Goal: Navigation & Orientation: Find specific page/section

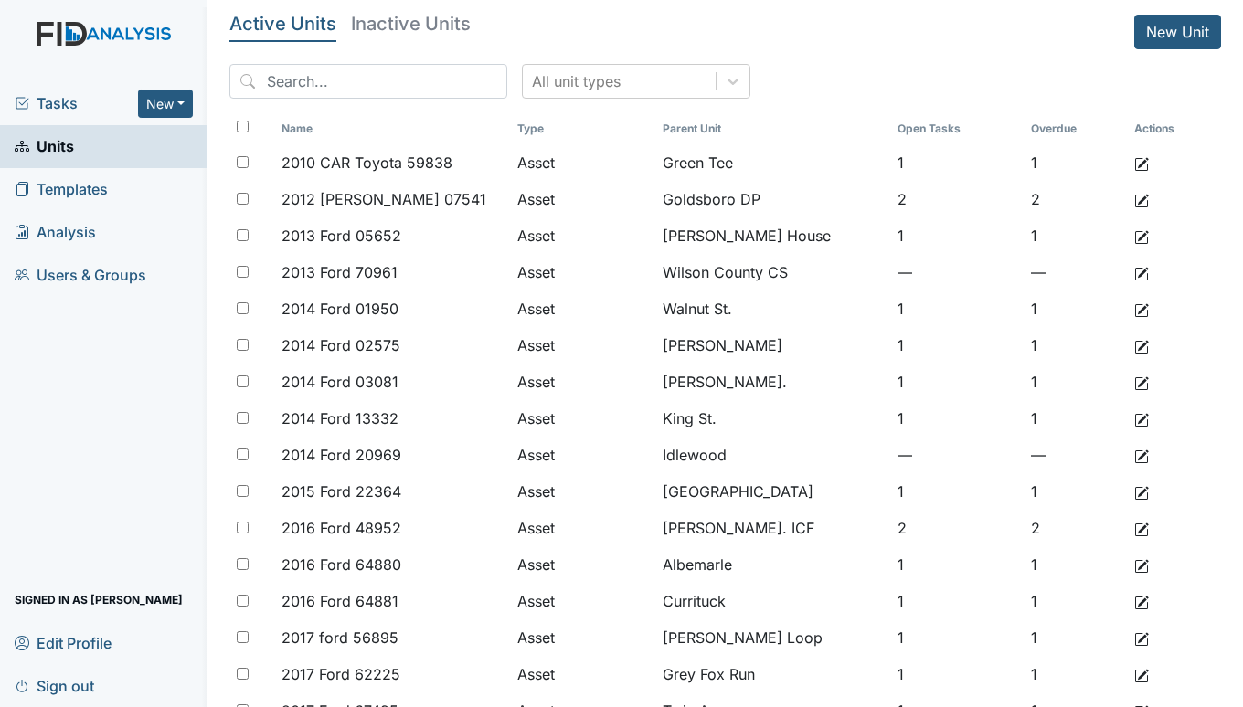
click at [62, 96] on span "Tasks" at bounding box center [76, 103] width 123 height 22
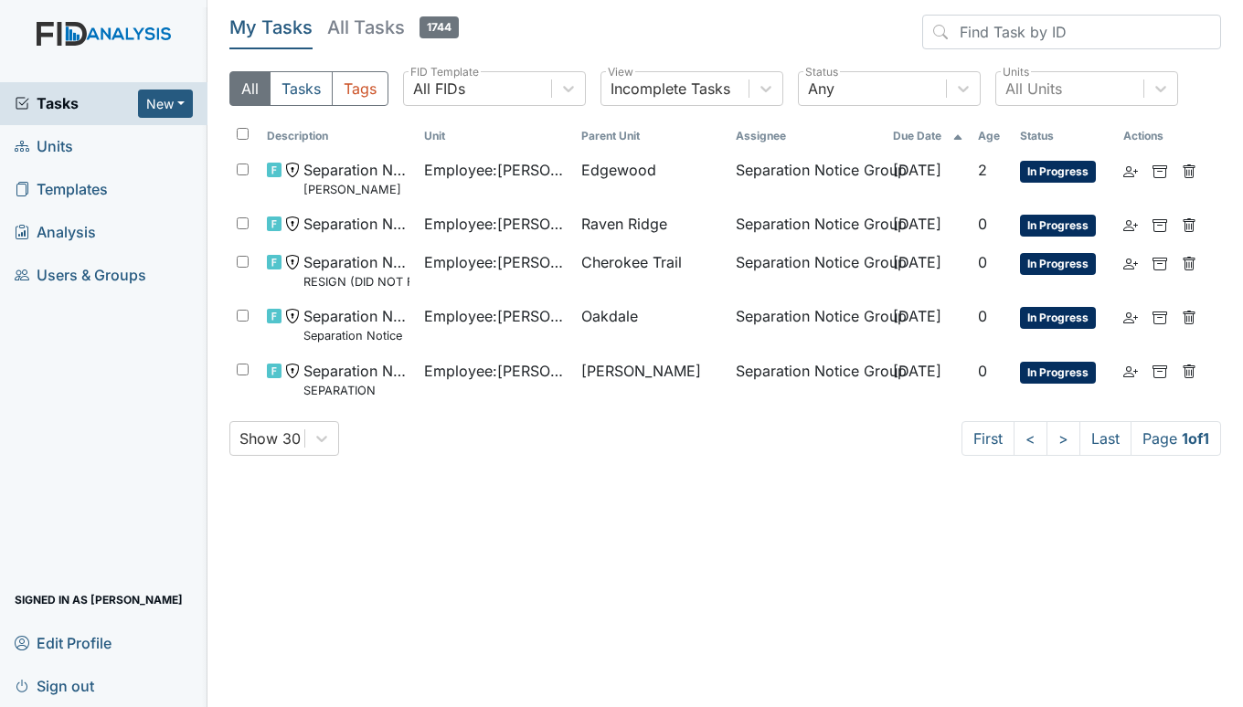
click at [48, 156] on span "Units" at bounding box center [44, 147] width 59 height 28
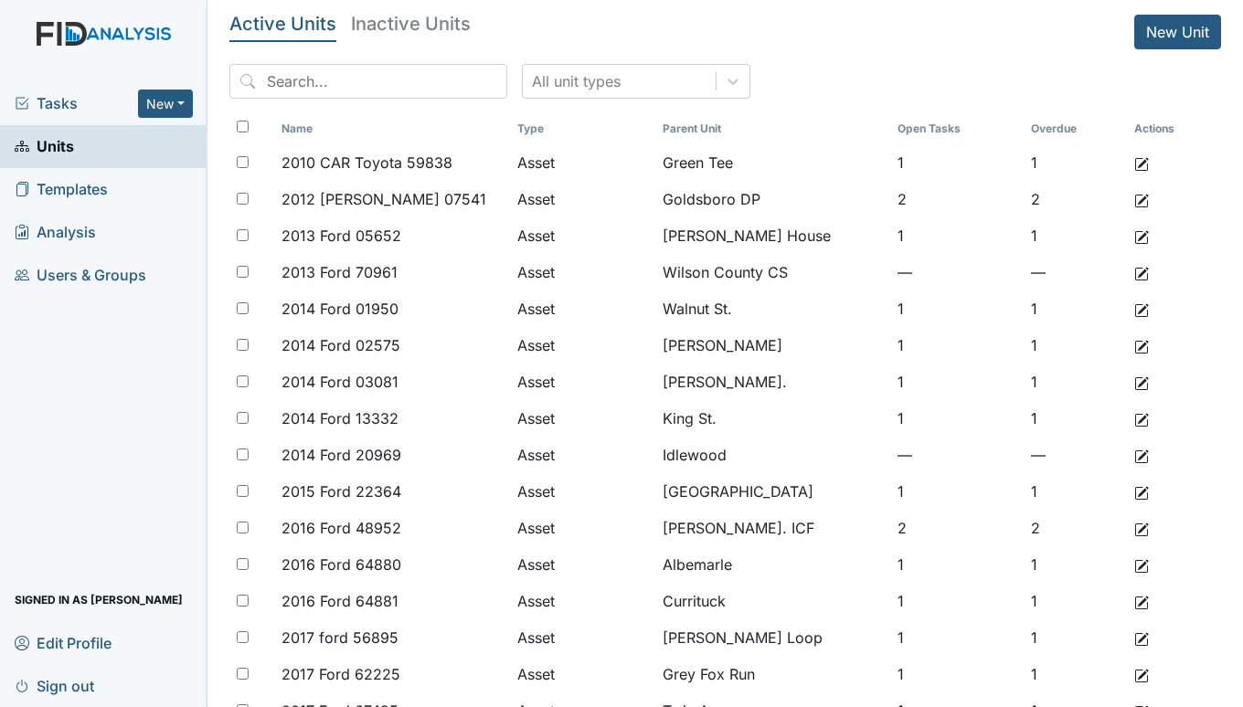
click at [55, 107] on span "Tasks" at bounding box center [76, 103] width 123 height 22
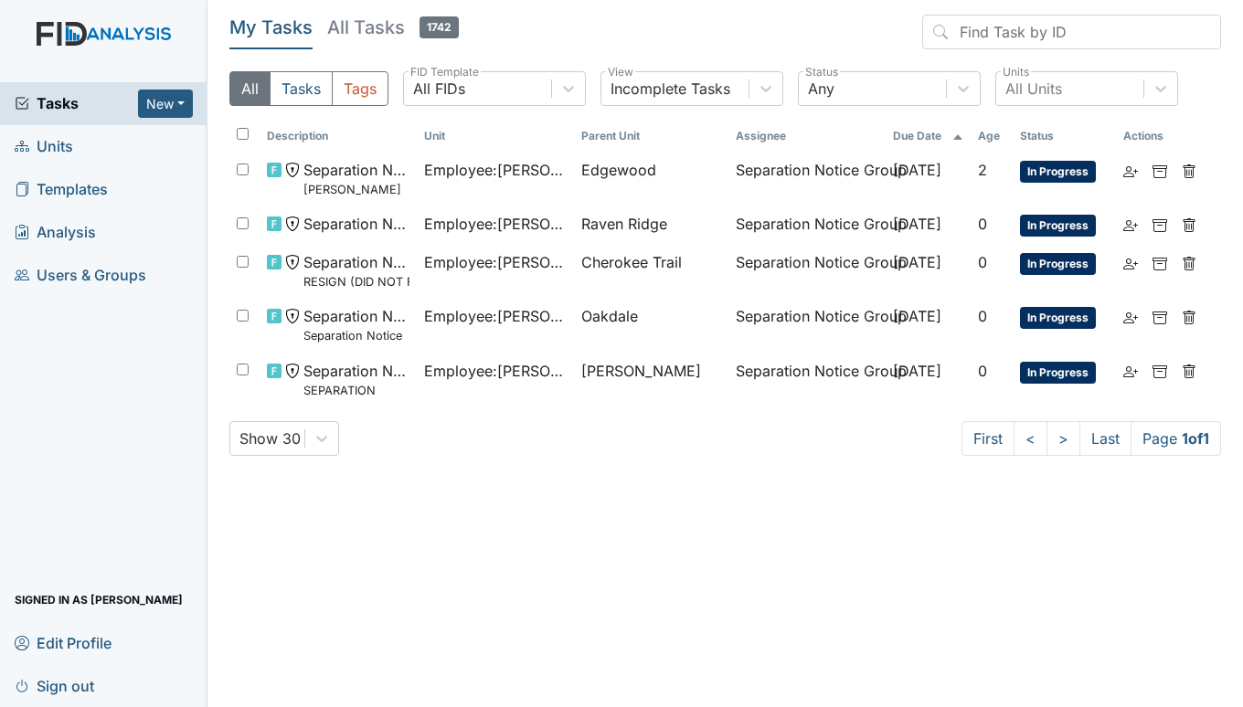
click at [59, 108] on span "Tasks" at bounding box center [76, 103] width 123 height 22
click at [48, 139] on span "Units" at bounding box center [44, 147] width 59 height 28
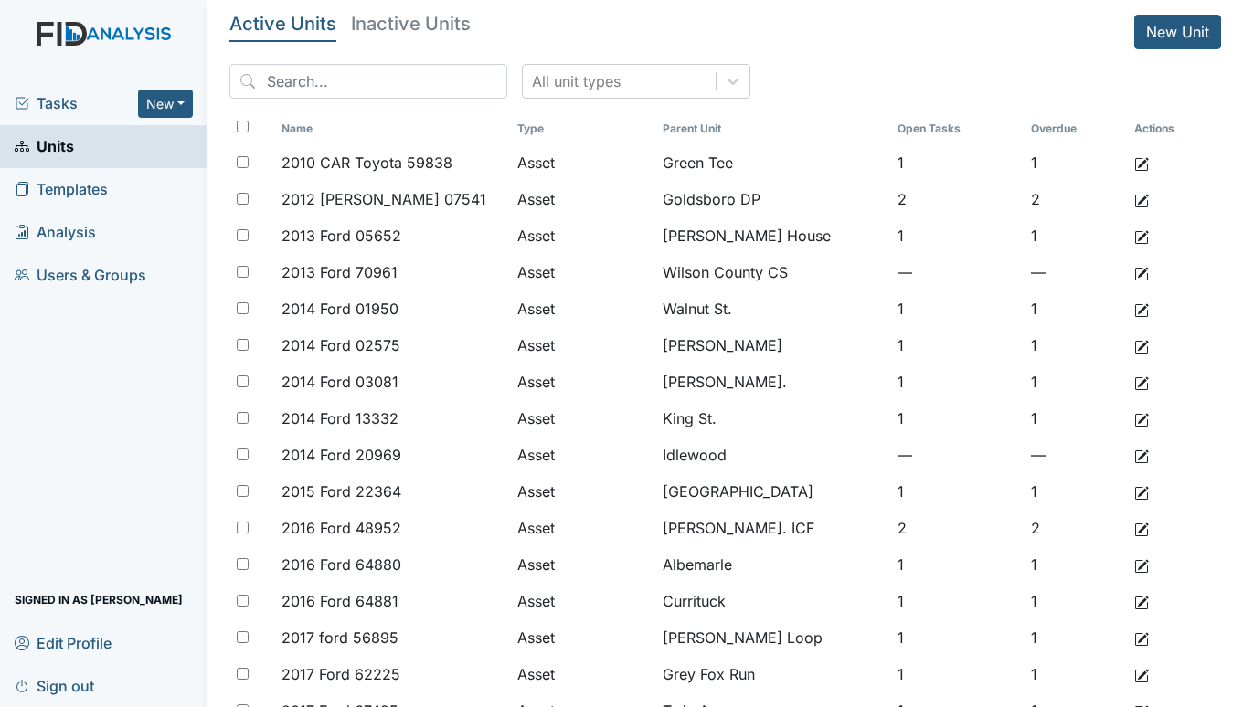
click at [62, 103] on span "Tasks" at bounding box center [76, 103] width 123 height 22
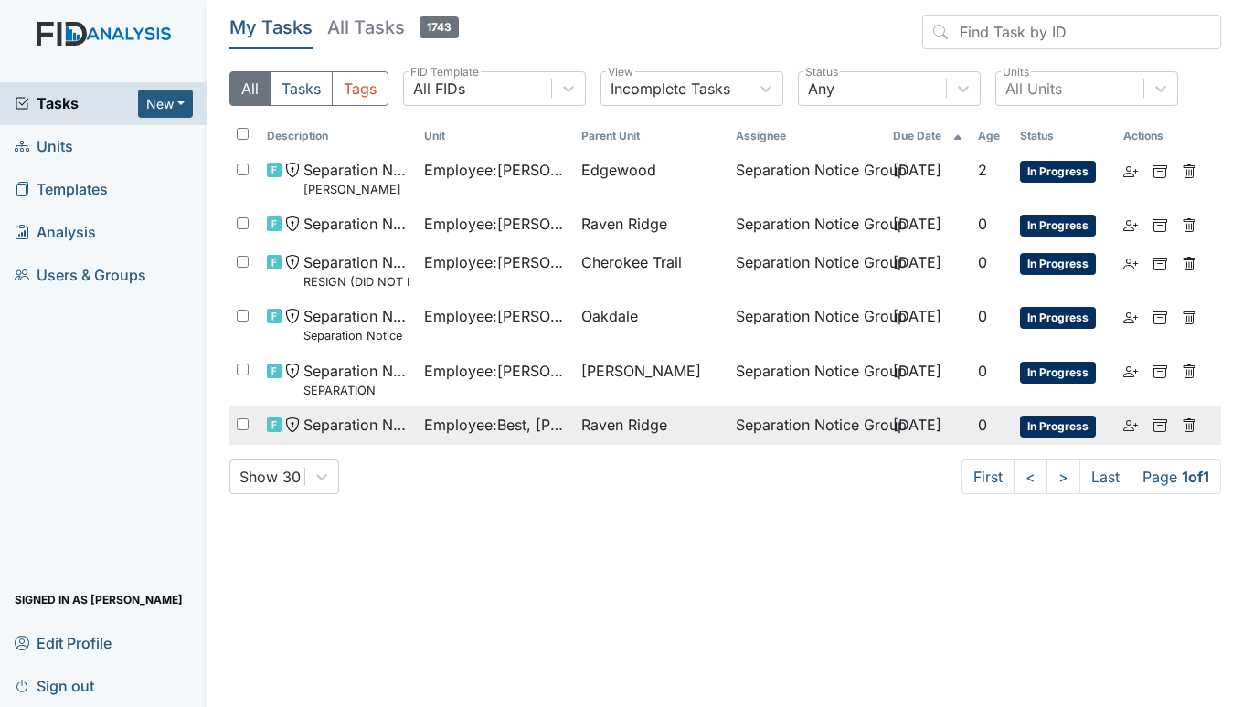
click at [475, 436] on td "Employee : Best, [PERSON_NAME]" at bounding box center [495, 426] width 157 height 38
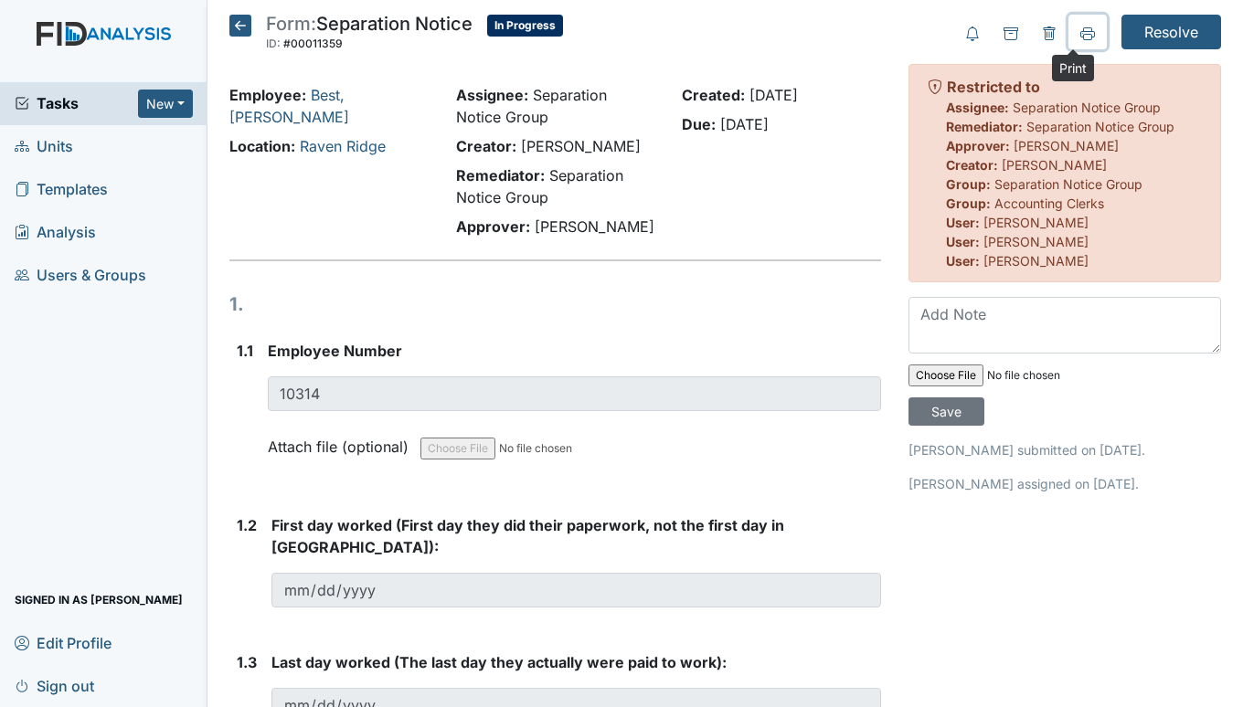
click at [1080, 29] on icon at bounding box center [1087, 34] width 15 height 15
click at [55, 107] on span "Tasks" at bounding box center [76, 103] width 123 height 22
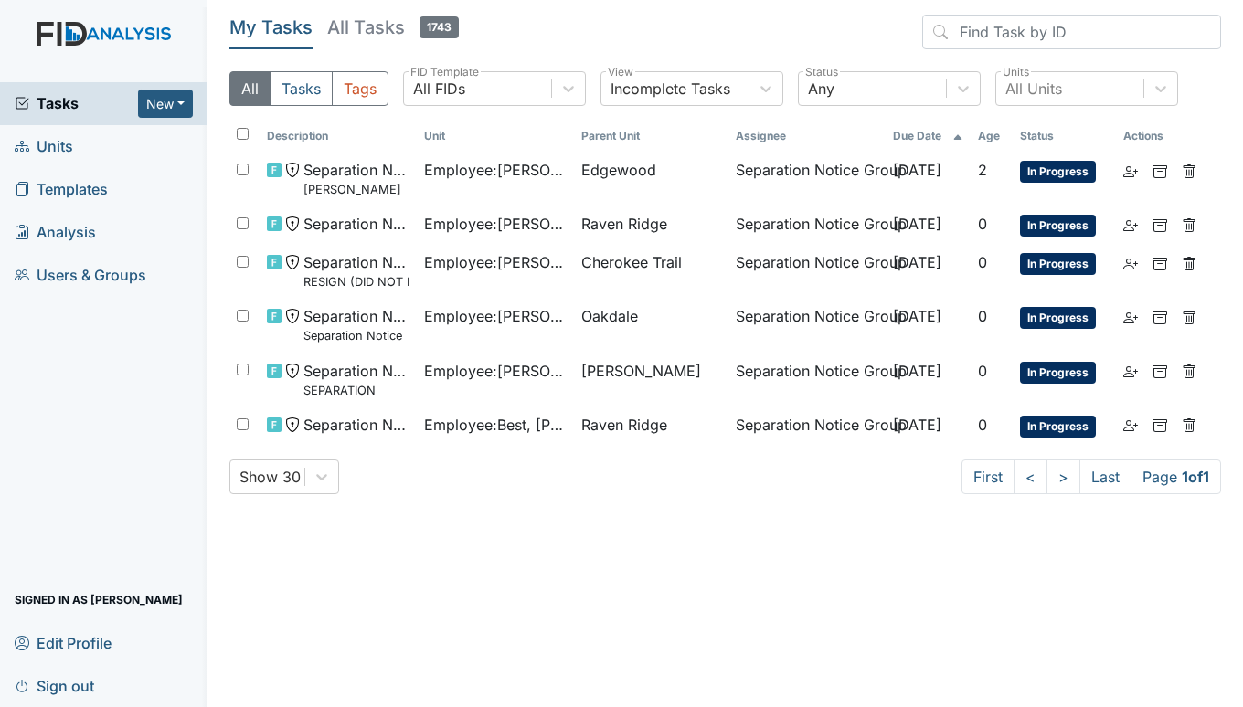
click at [59, 144] on span "Units" at bounding box center [44, 147] width 59 height 28
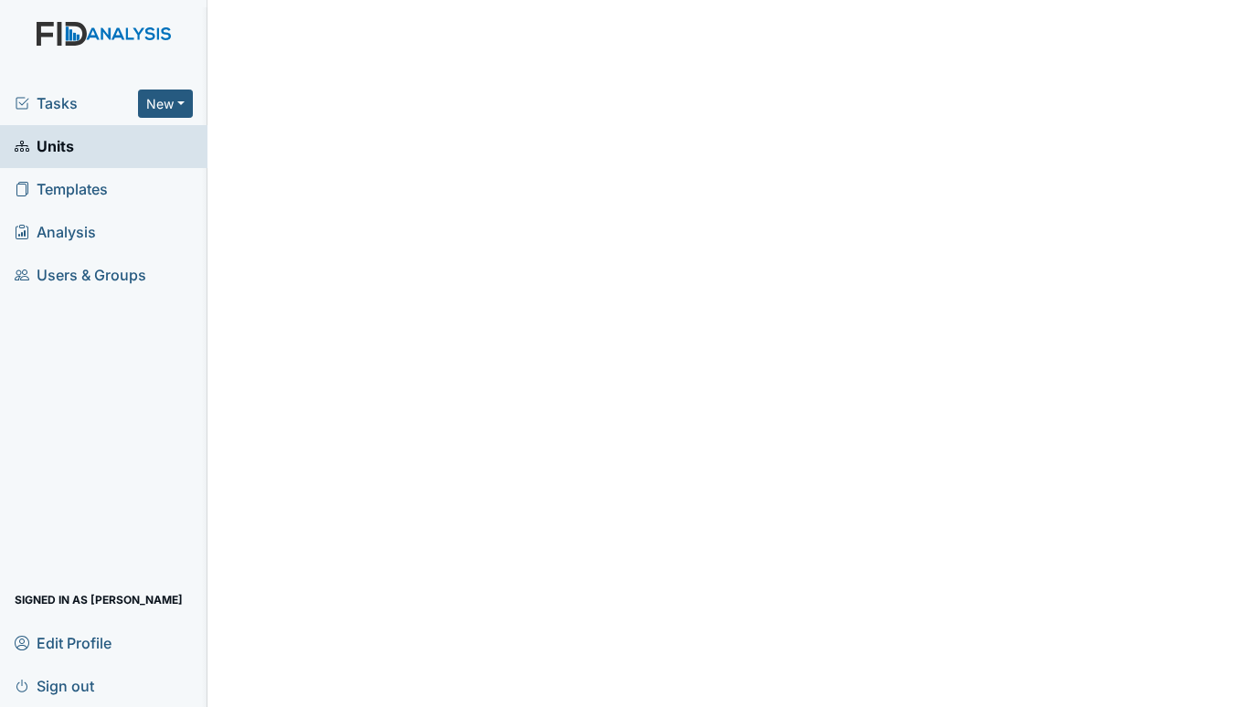
click at [75, 143] on link "Units" at bounding box center [103, 146] width 207 height 43
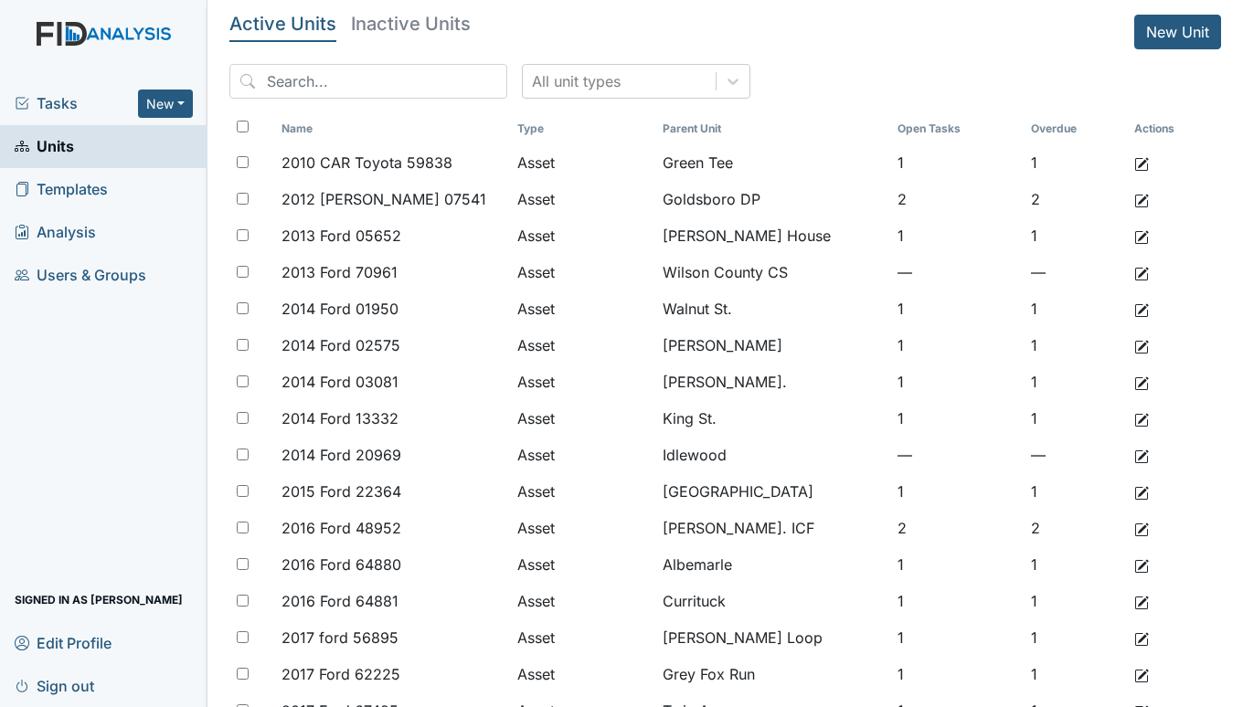
click at [65, 105] on span "Tasks" at bounding box center [76, 103] width 123 height 22
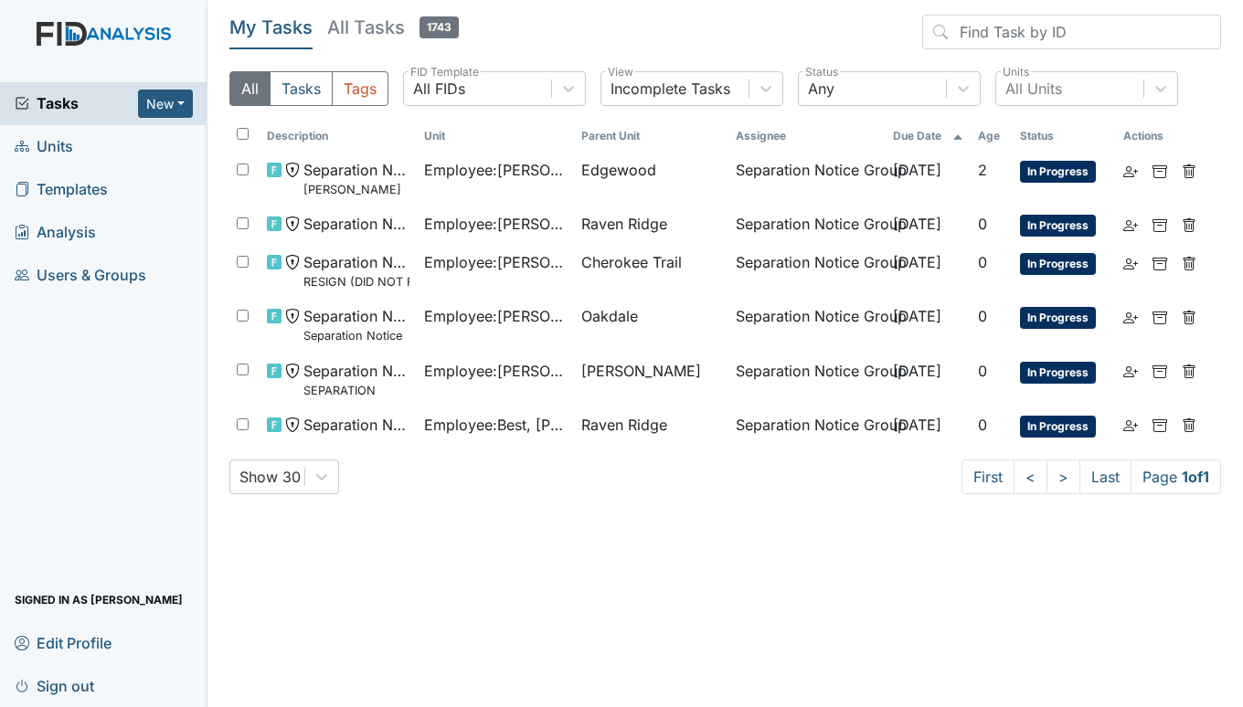
click at [32, 140] on span "Units" at bounding box center [44, 147] width 59 height 28
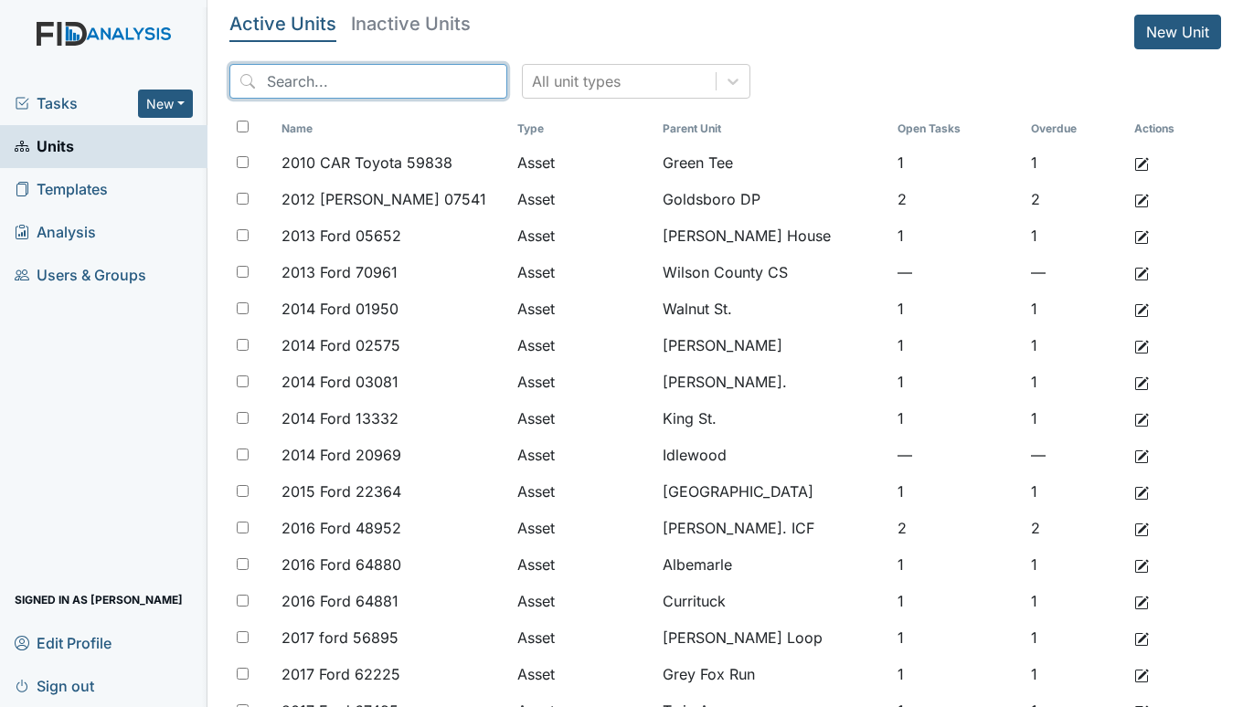
click at [327, 70] on input "search" at bounding box center [368, 81] width 278 height 35
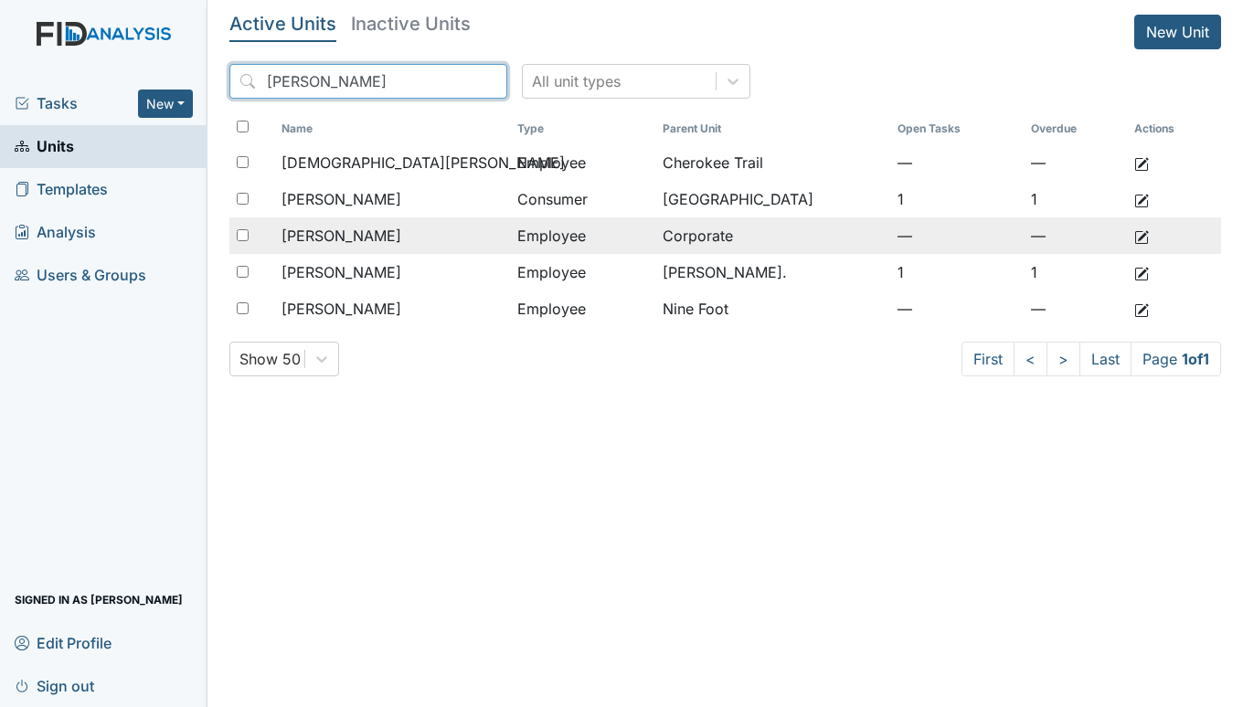
type input "[PERSON_NAME]"
click at [357, 237] on span "[PERSON_NAME]" at bounding box center [342, 236] width 120 height 22
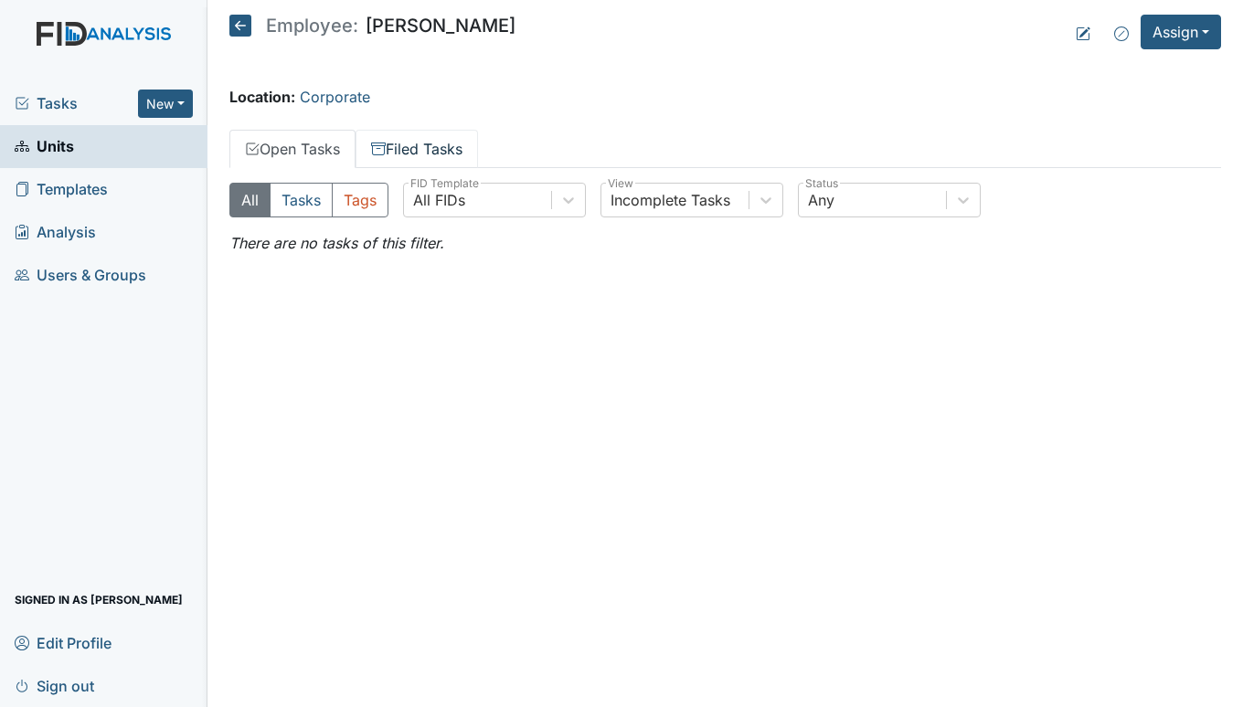
click at [420, 153] on link "Filed Tasks" at bounding box center [417, 149] width 122 height 38
click at [328, 150] on link "Open Tasks" at bounding box center [292, 149] width 126 height 38
click at [232, 18] on icon at bounding box center [240, 26] width 22 height 22
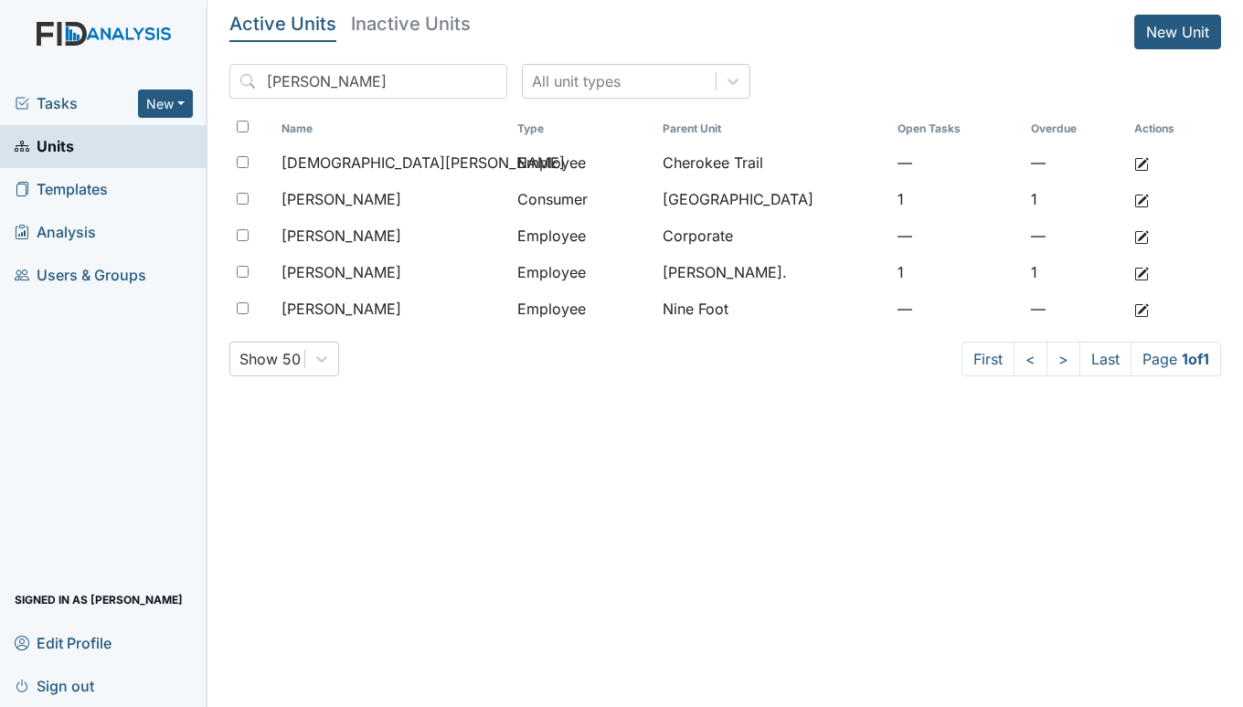
click at [53, 147] on span "Units" at bounding box center [44, 147] width 59 height 28
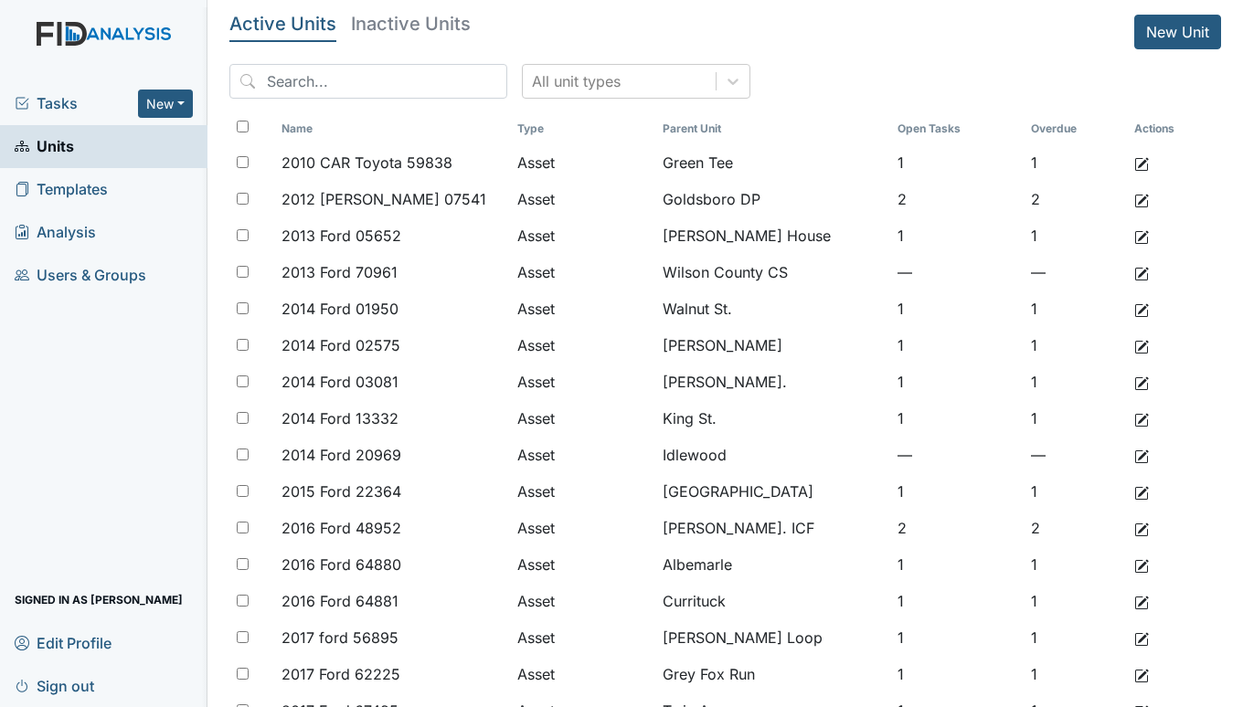
click at [67, 100] on span "Tasks" at bounding box center [76, 103] width 123 height 22
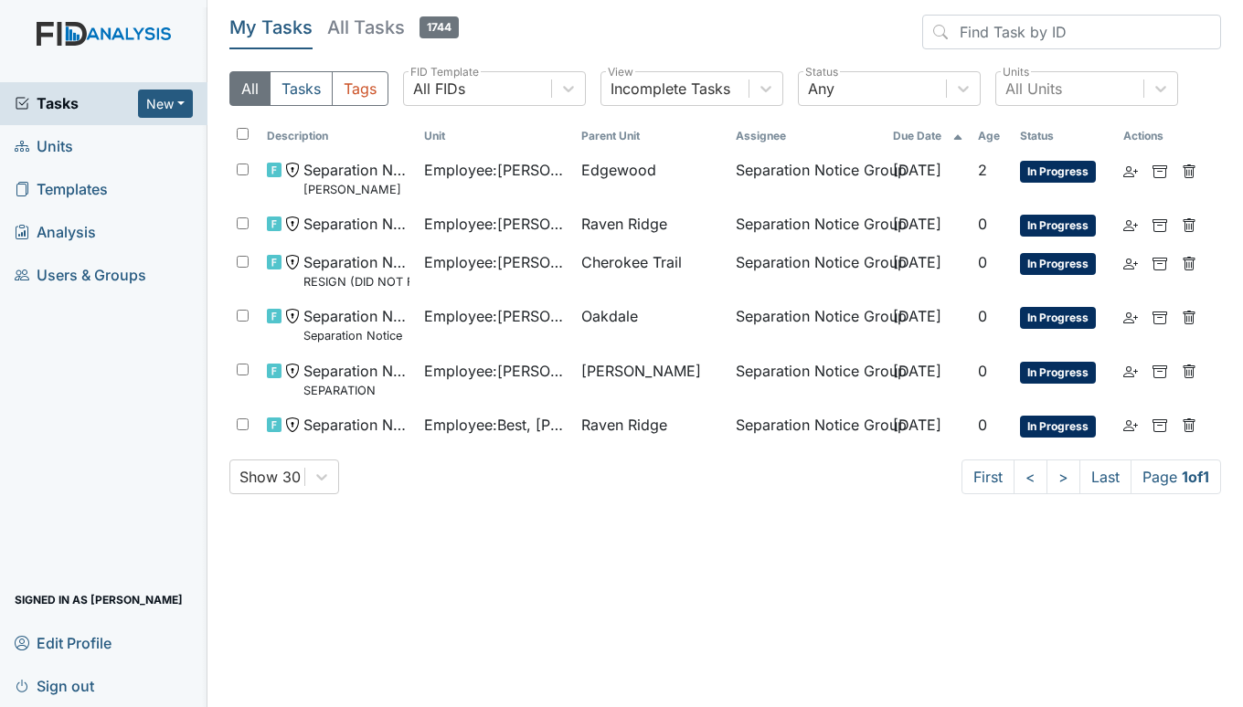
click at [44, 143] on span "Units" at bounding box center [44, 147] width 59 height 28
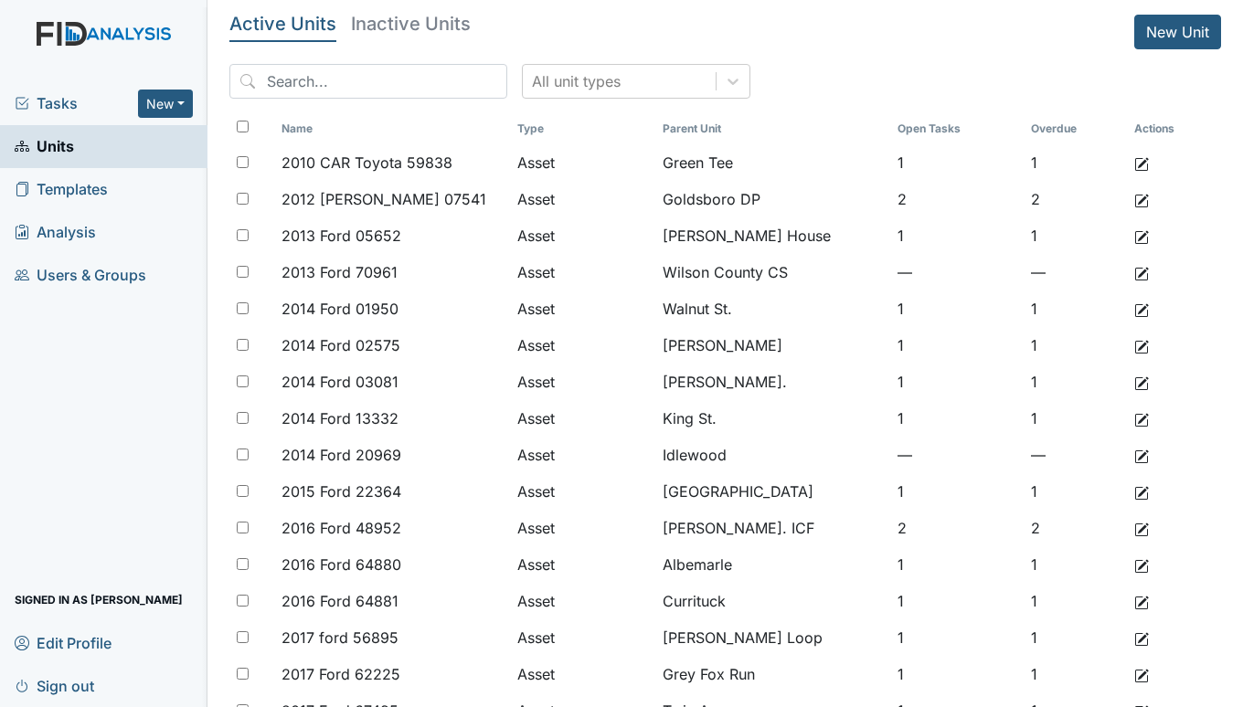
click at [63, 112] on span "Tasks" at bounding box center [76, 103] width 123 height 22
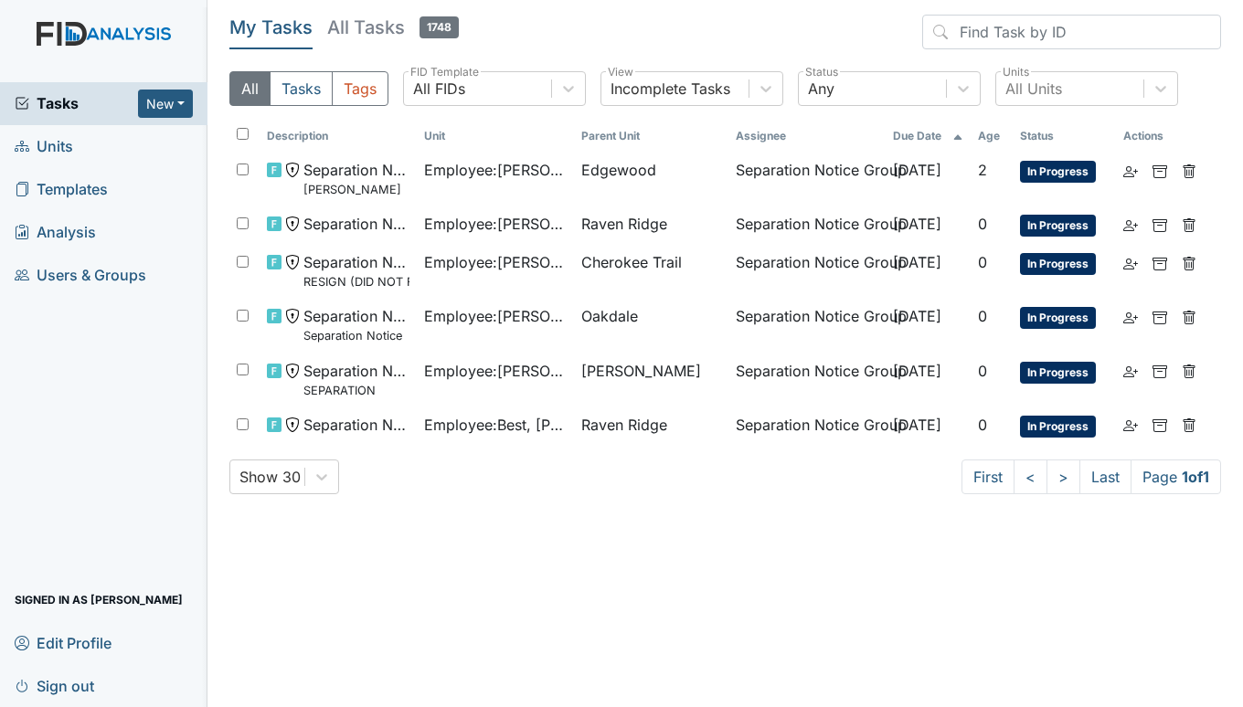
click at [62, 139] on span "Units" at bounding box center [44, 147] width 59 height 28
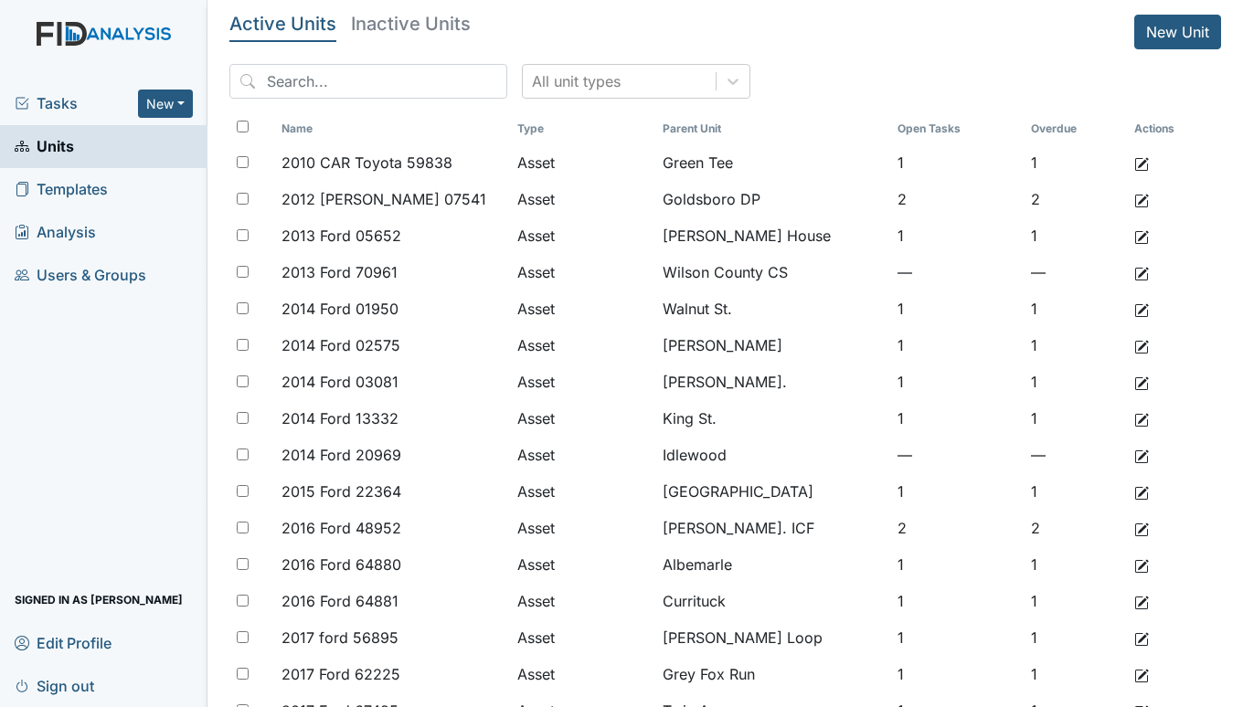
click at [65, 93] on span "Tasks" at bounding box center [76, 103] width 123 height 22
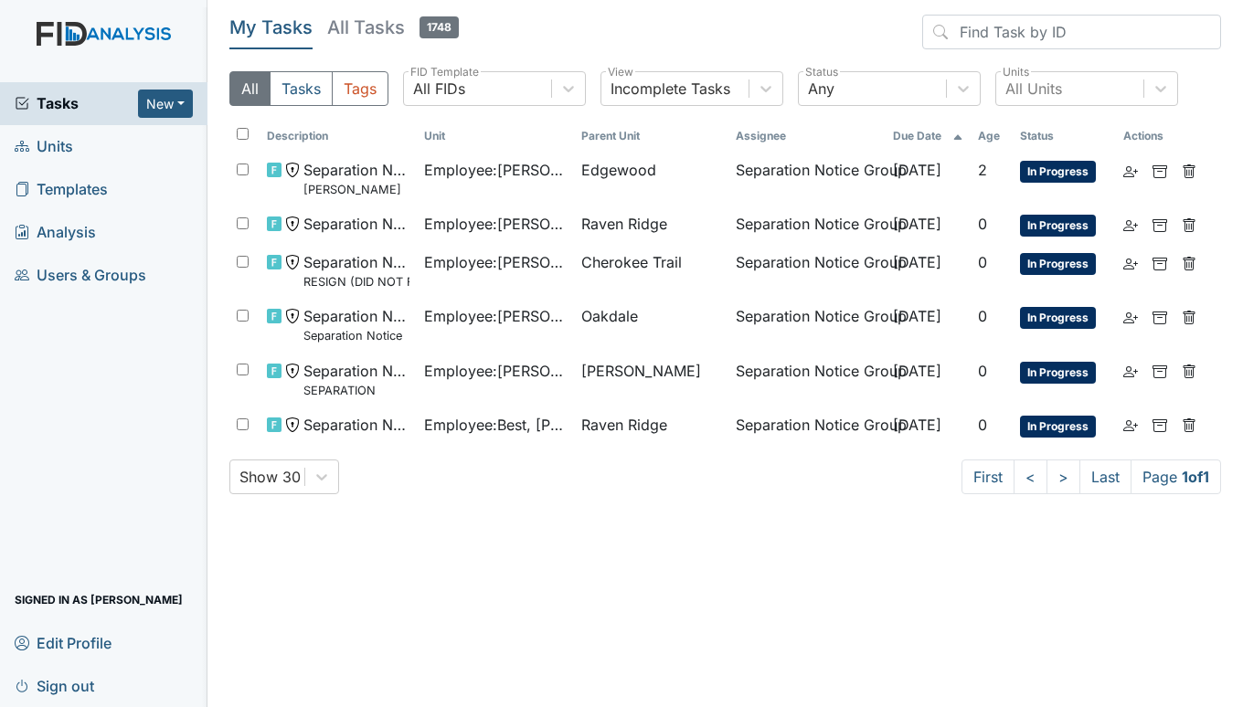
click at [46, 102] on span "Tasks" at bounding box center [76, 103] width 123 height 22
click at [66, 139] on span "Units" at bounding box center [44, 147] width 59 height 28
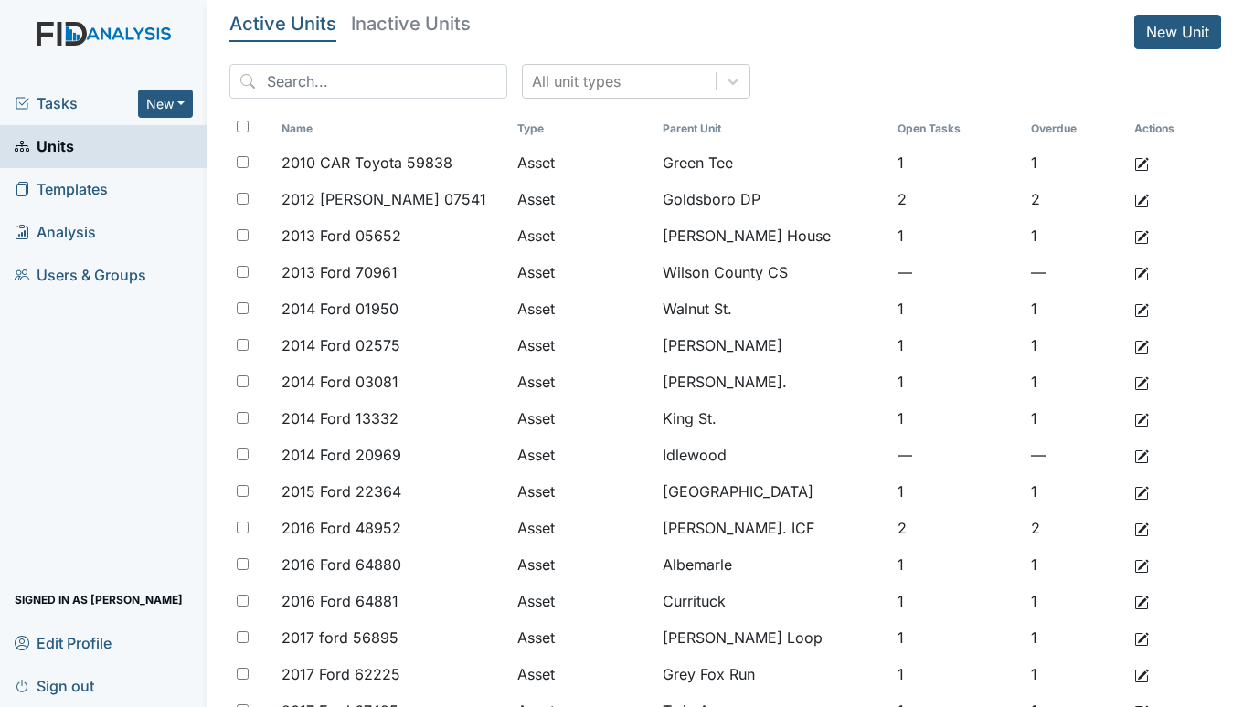
click at [75, 104] on span "Tasks" at bounding box center [76, 103] width 123 height 22
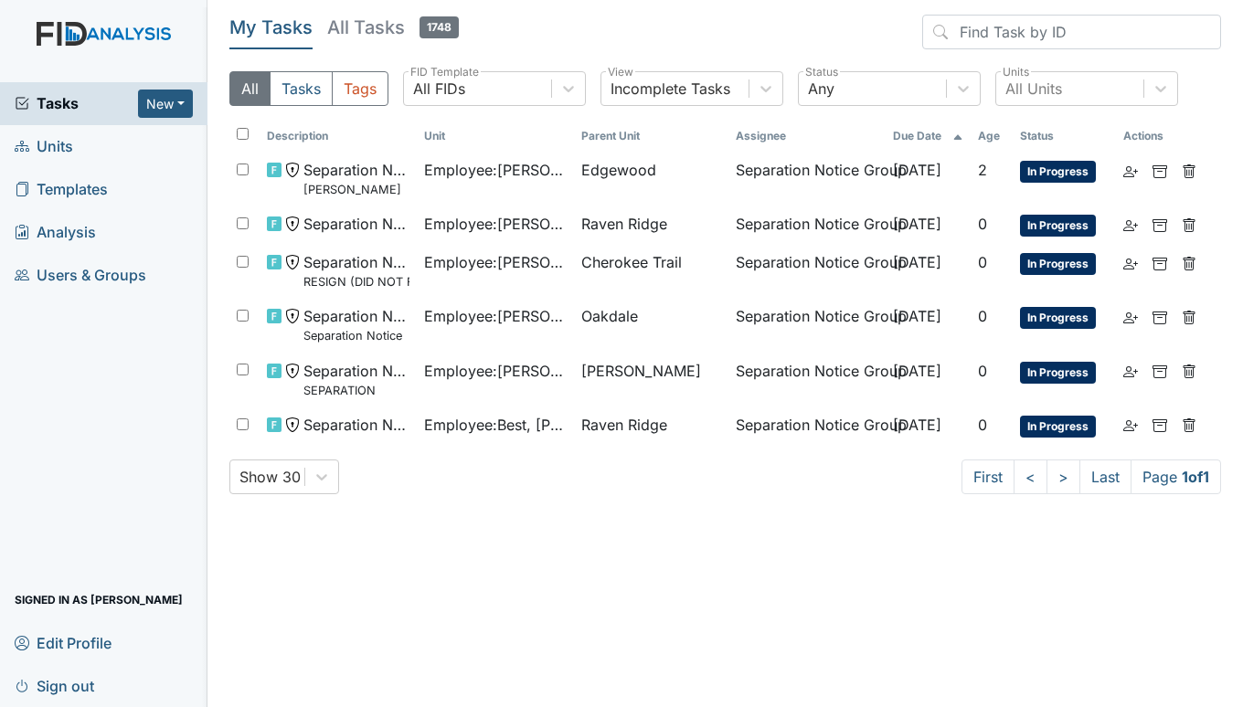
click at [62, 143] on span "Units" at bounding box center [44, 147] width 59 height 28
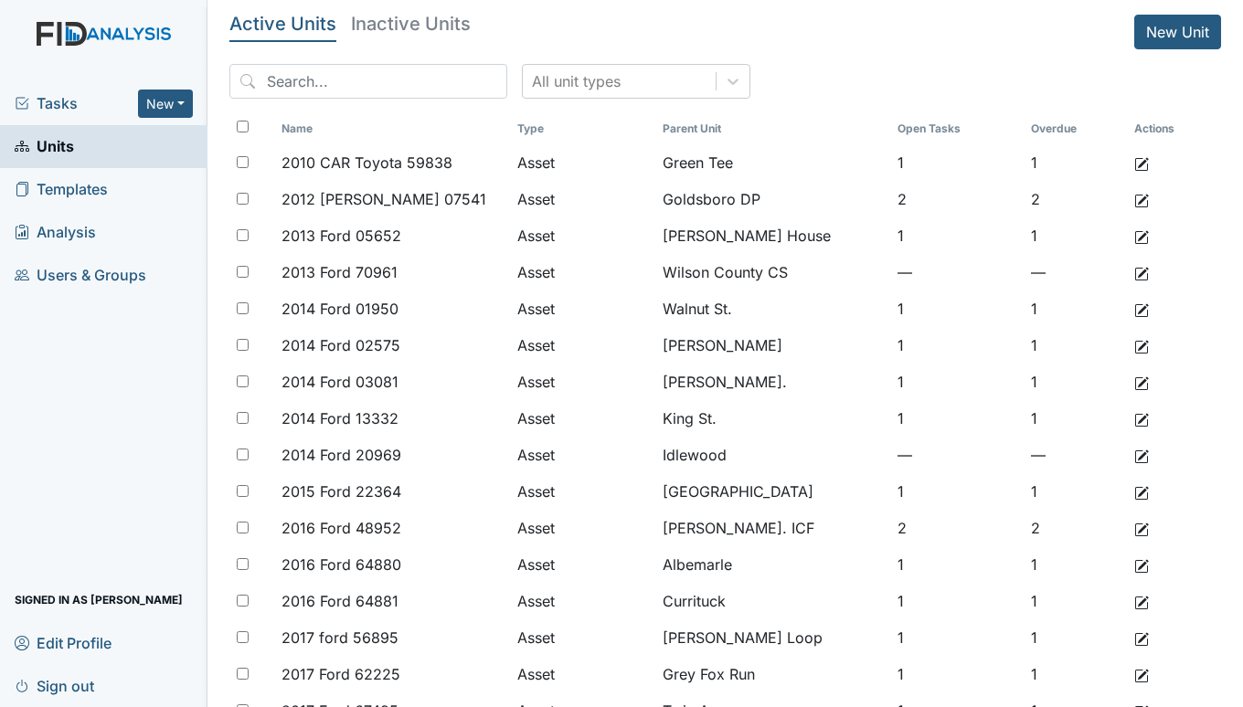
click at [73, 106] on span "Tasks" at bounding box center [76, 103] width 123 height 22
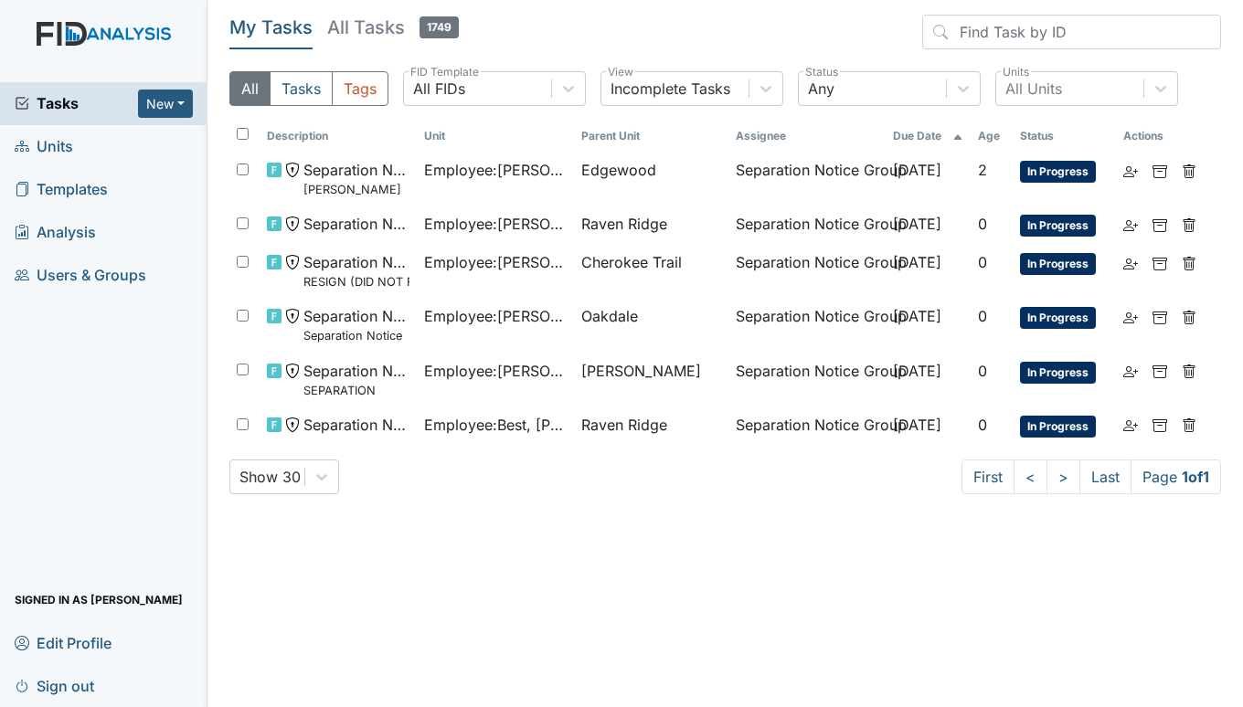
click at [54, 137] on span "Units" at bounding box center [44, 147] width 59 height 28
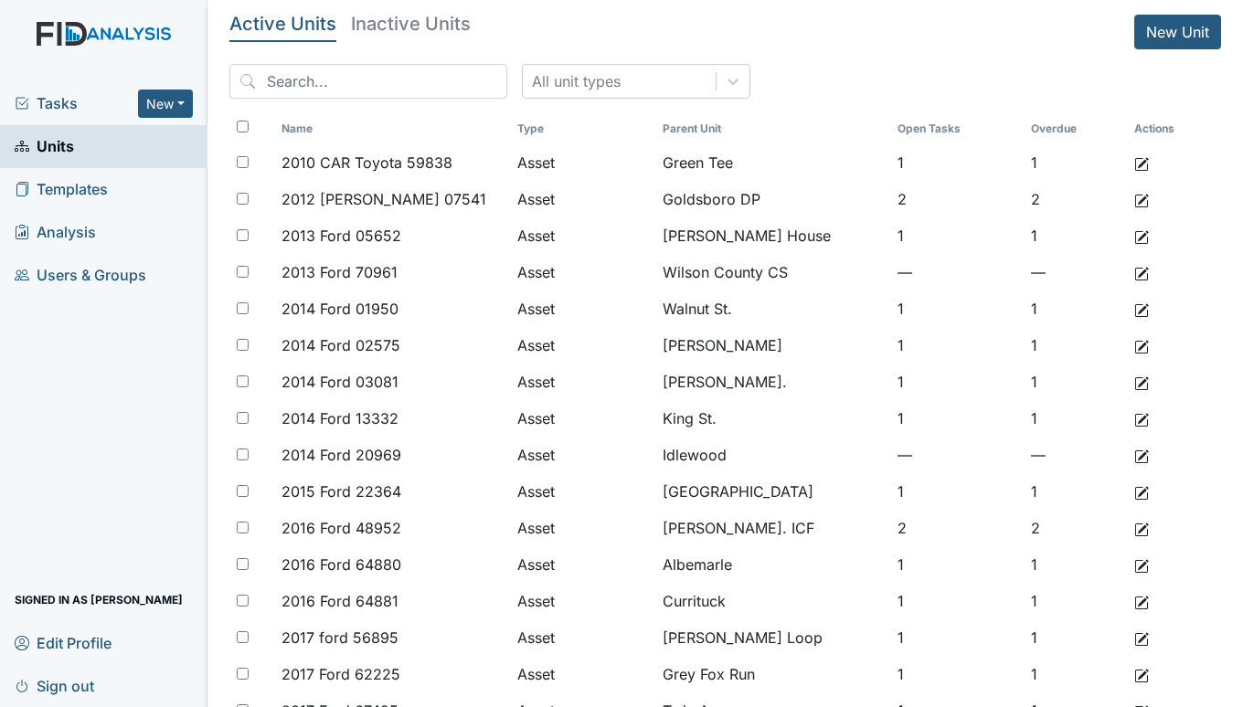
click at [50, 99] on span "Tasks" at bounding box center [76, 103] width 123 height 22
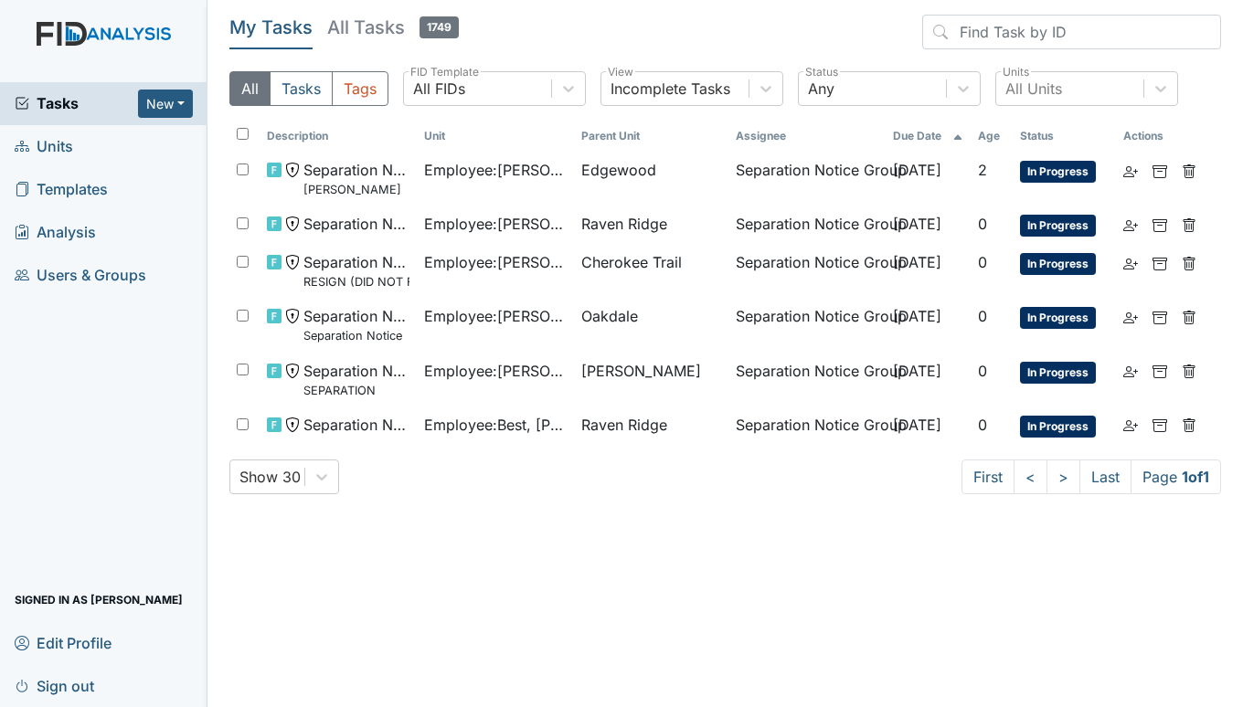
click at [49, 146] on span "Units" at bounding box center [44, 147] width 59 height 28
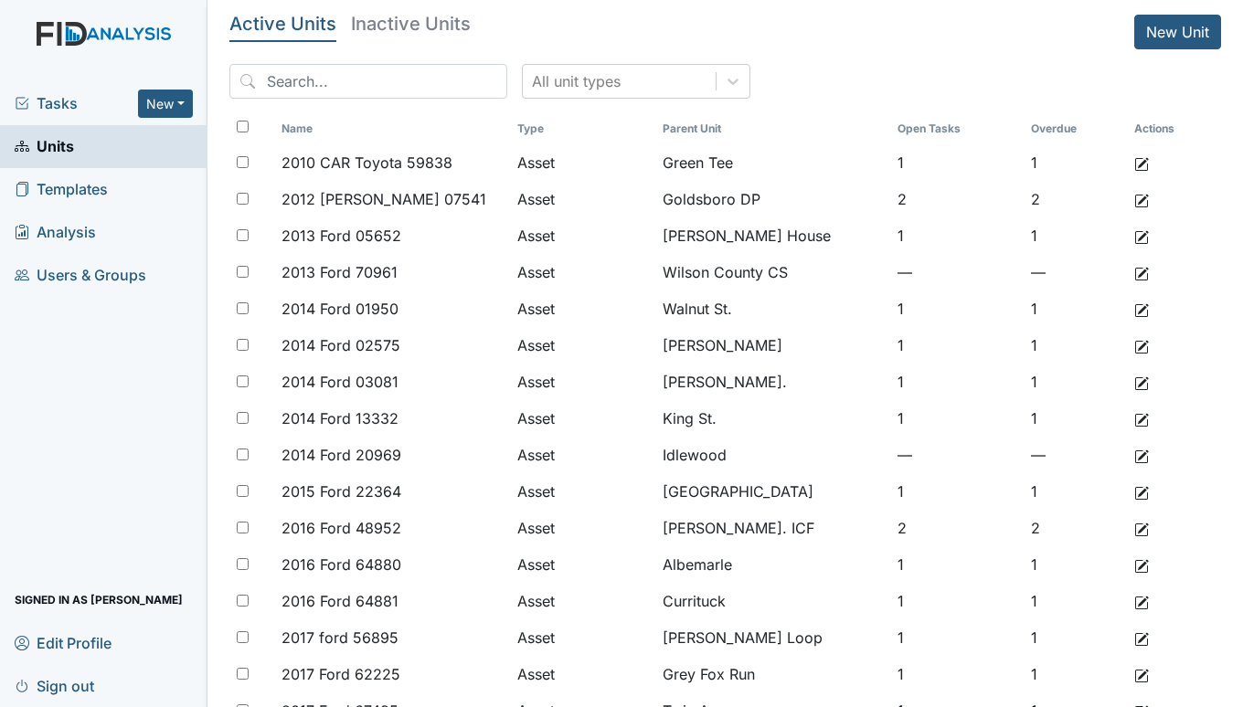
click at [52, 100] on span "Tasks" at bounding box center [76, 103] width 123 height 22
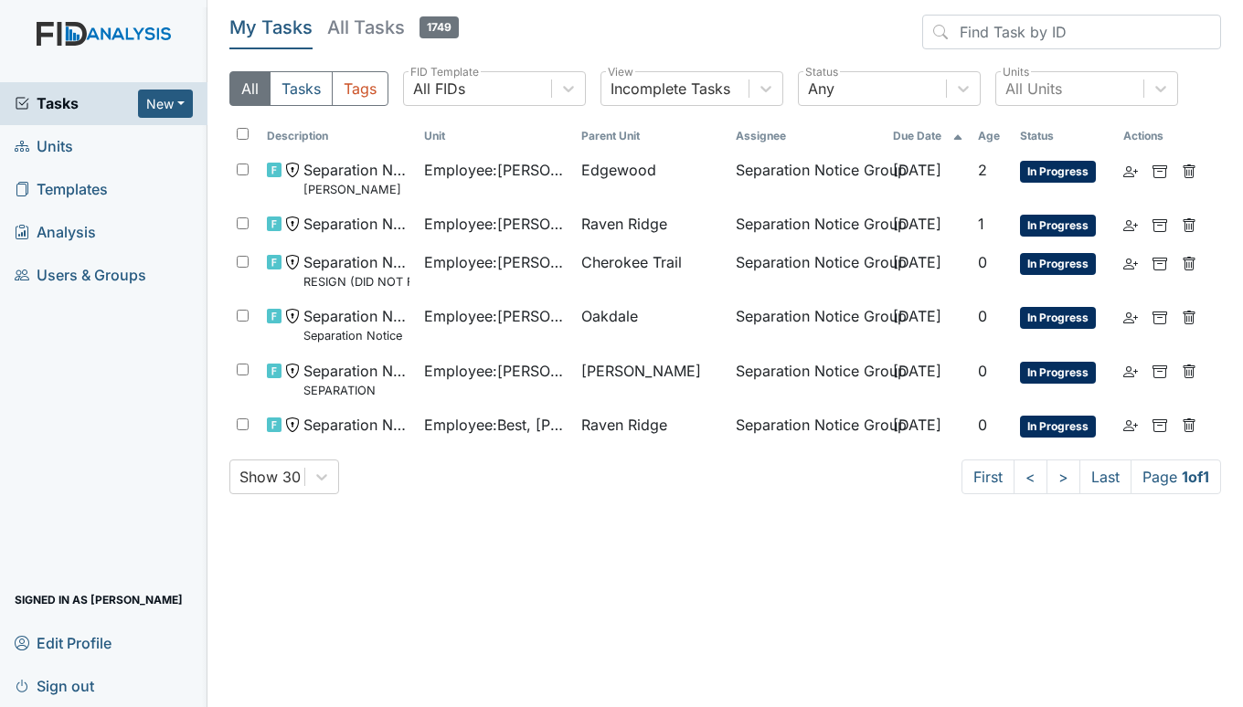
click at [61, 140] on span "Units" at bounding box center [44, 147] width 59 height 28
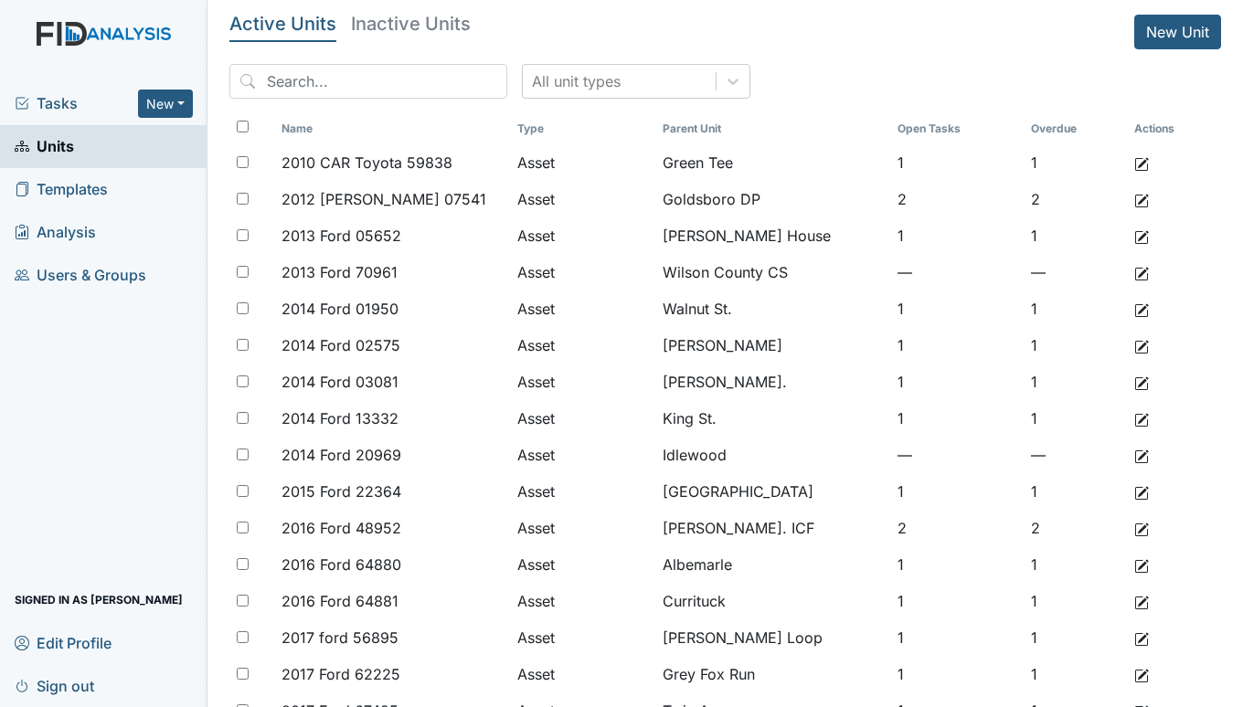
click at [73, 104] on span "Tasks" at bounding box center [76, 103] width 123 height 22
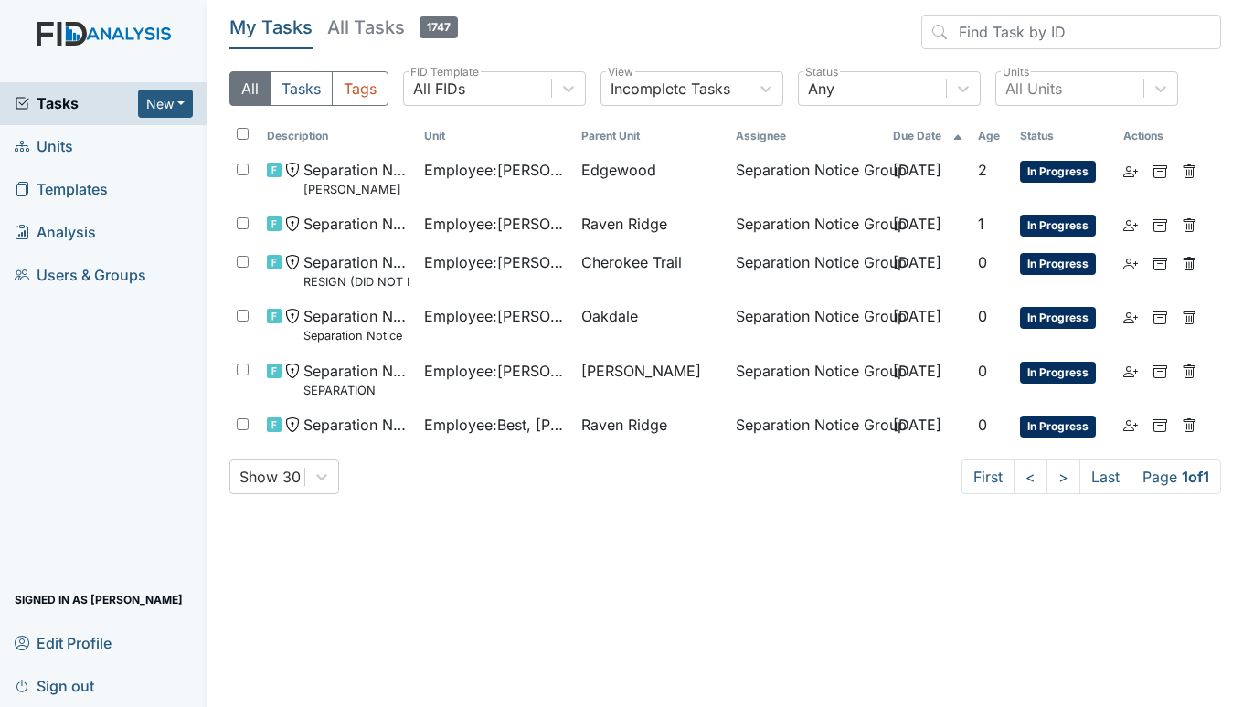
click at [69, 103] on span "Tasks" at bounding box center [76, 103] width 123 height 22
click at [70, 143] on span "Units" at bounding box center [44, 147] width 59 height 28
